Goal: Information Seeking & Learning: Find specific fact

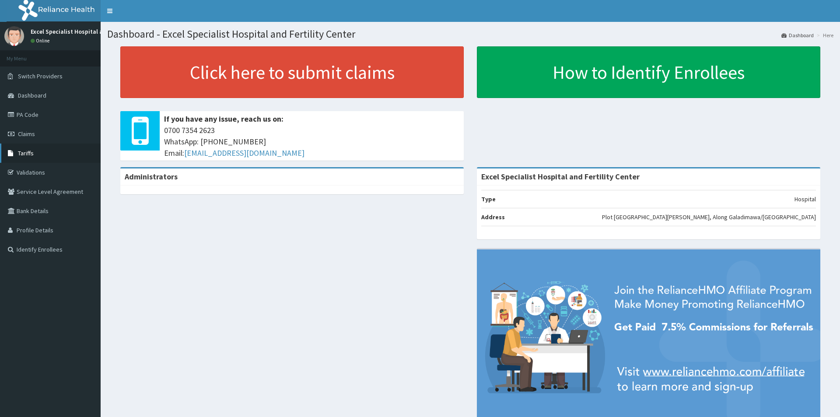
click at [32, 154] on span "Tariffs" at bounding box center [26, 153] width 16 height 8
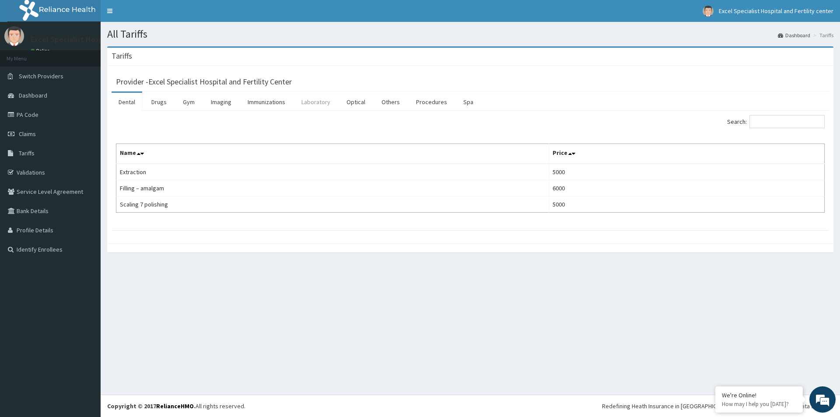
click at [311, 105] on link "Laboratory" at bounding box center [316, 102] width 43 height 18
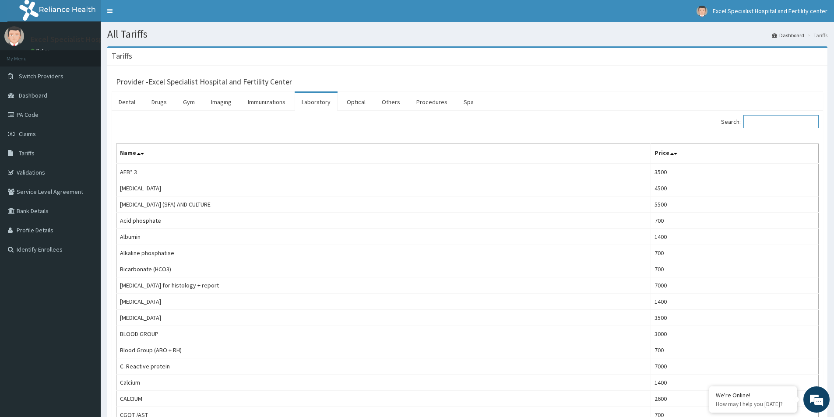
click at [804, 118] on input "Search:" at bounding box center [780, 121] width 75 height 13
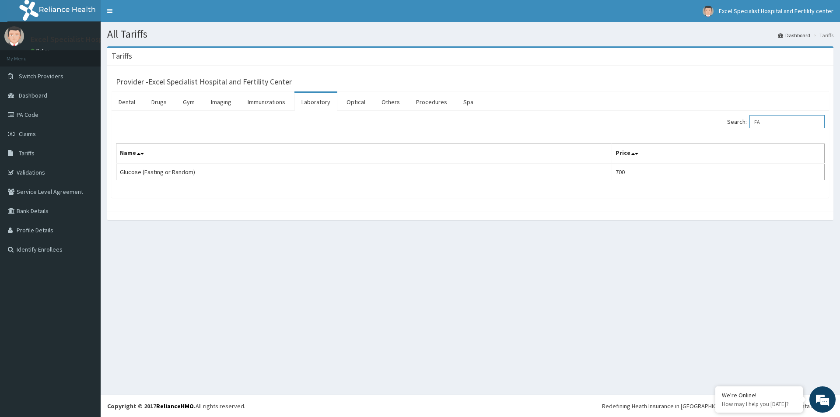
type input "F"
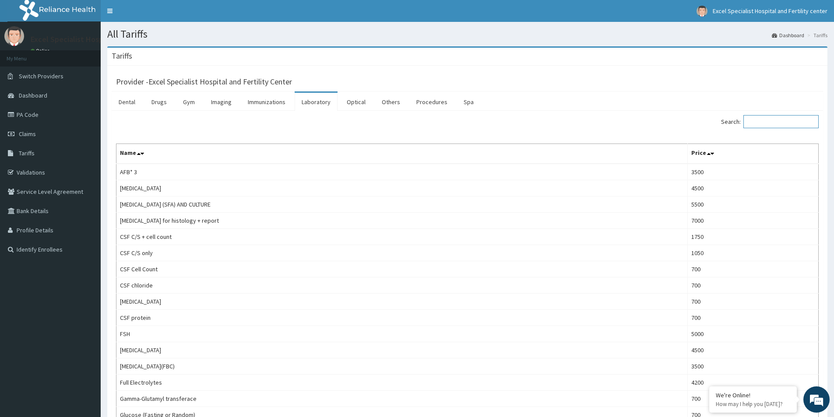
type input "G"
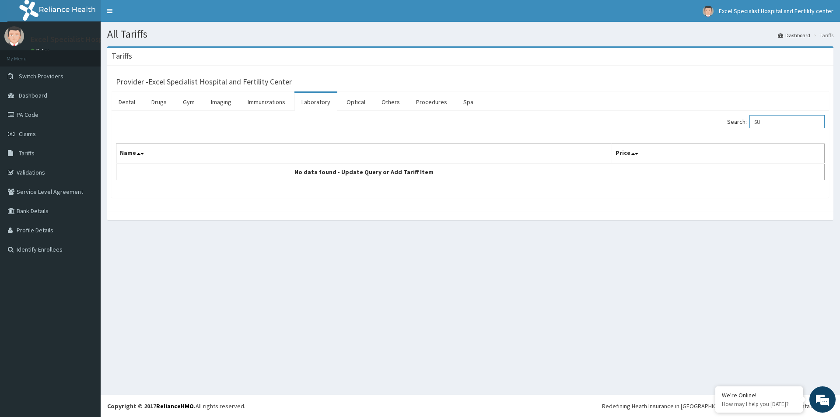
type input "S"
type input "RANDOM"
click at [29, 156] on span "Tariffs" at bounding box center [27, 153] width 16 height 8
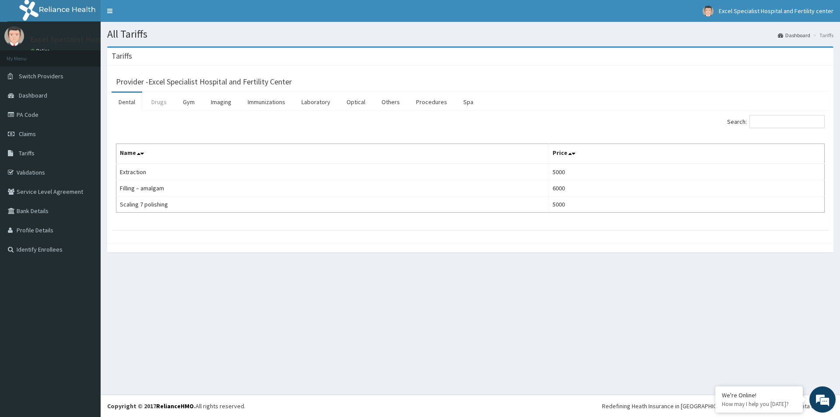
click at [156, 97] on link "Drugs" at bounding box center [158, 102] width 29 height 18
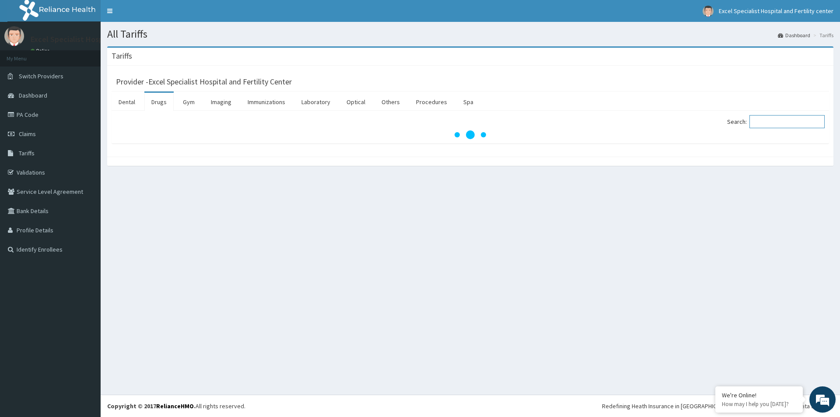
click at [776, 125] on input "Search:" at bounding box center [787, 121] width 75 height 13
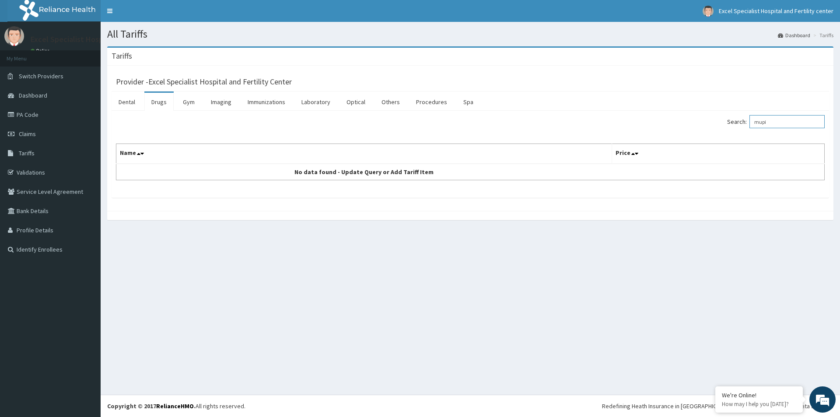
type input "mupi"
click at [422, 99] on link "Procedures" at bounding box center [431, 102] width 45 height 18
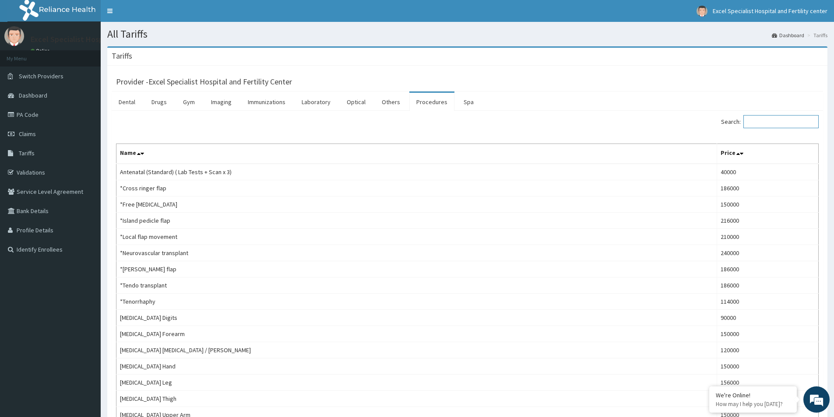
click at [759, 119] on input "Search:" at bounding box center [780, 121] width 75 height 13
paste input "HYDROCOELECTOMY"
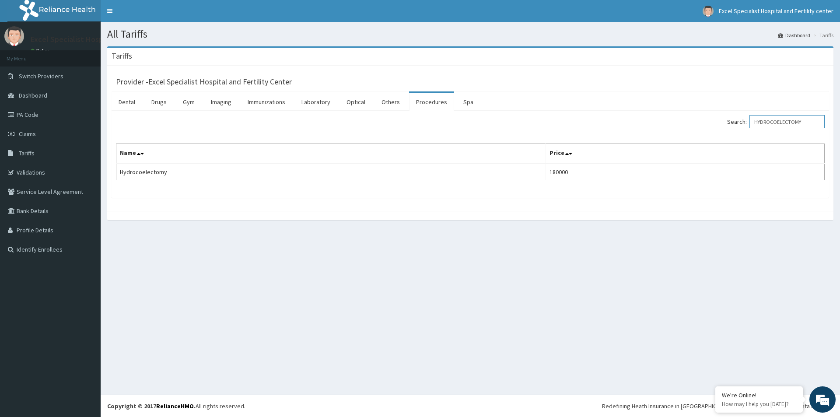
type input "HYDROCOELECTOMY"
